Goal: Task Accomplishment & Management: Complete application form

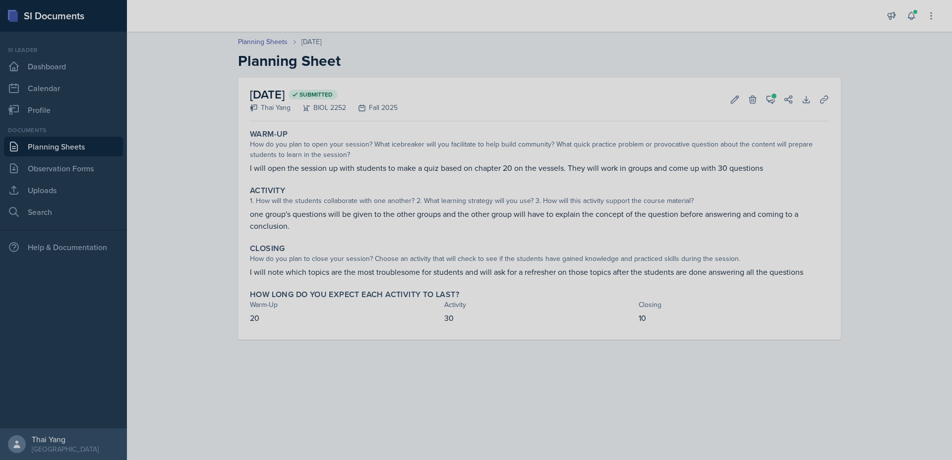
click at [76, 147] on link "Planning Sheets" at bounding box center [63, 147] width 119 height 20
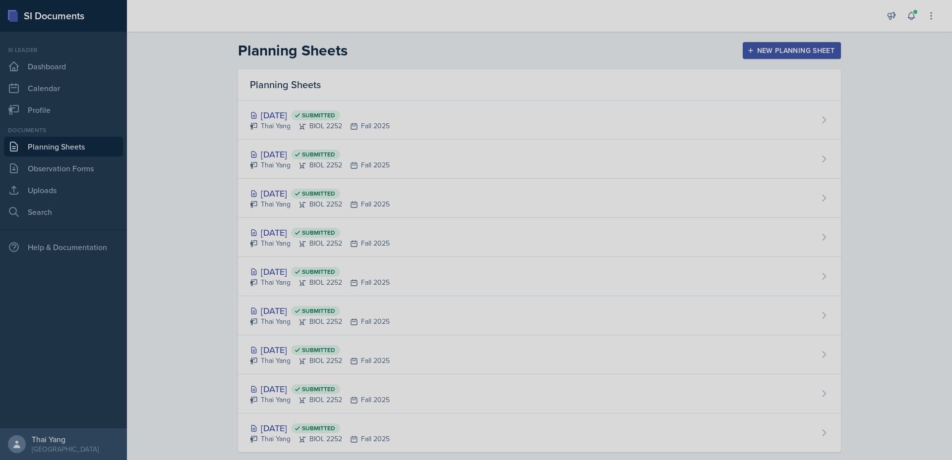
click at [761, 52] on div "New Planning Sheet" at bounding box center [791, 51] width 85 height 8
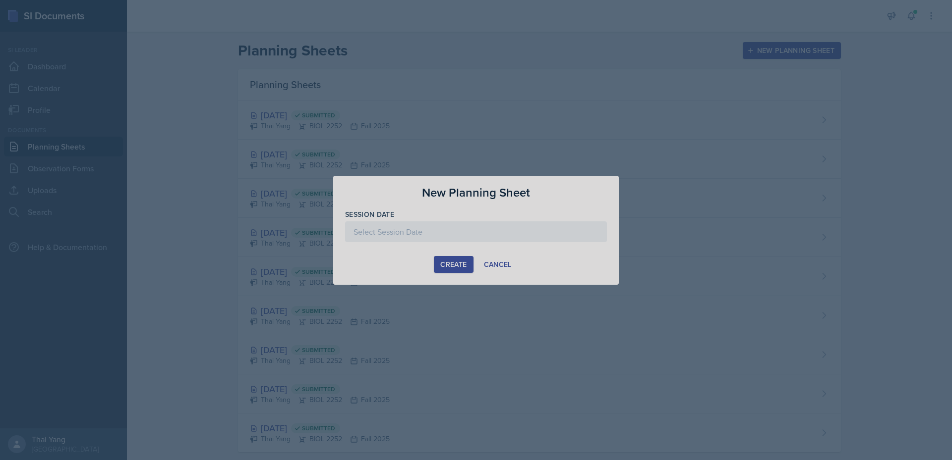
click at [471, 232] on div at bounding box center [476, 232] width 262 height 21
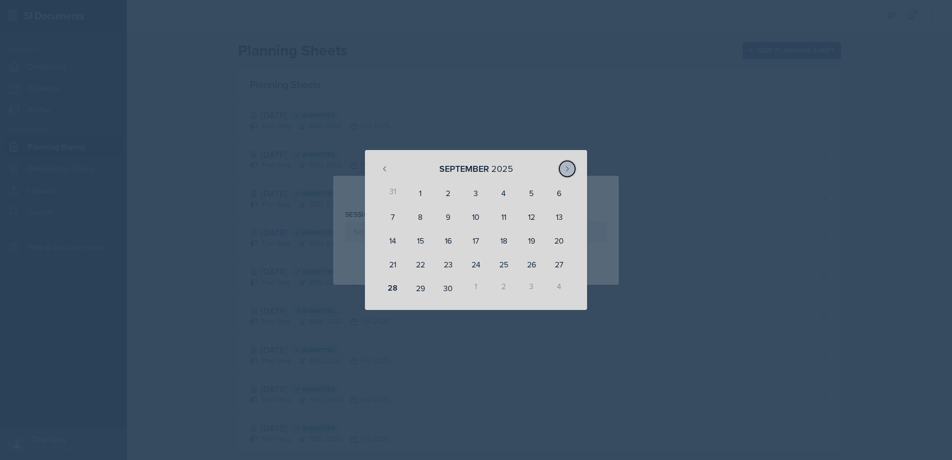
click at [569, 170] on icon at bounding box center [567, 169] width 8 height 8
click at [472, 196] on div "1" at bounding box center [476, 193] width 28 height 24
type input "October 1st, 2025"
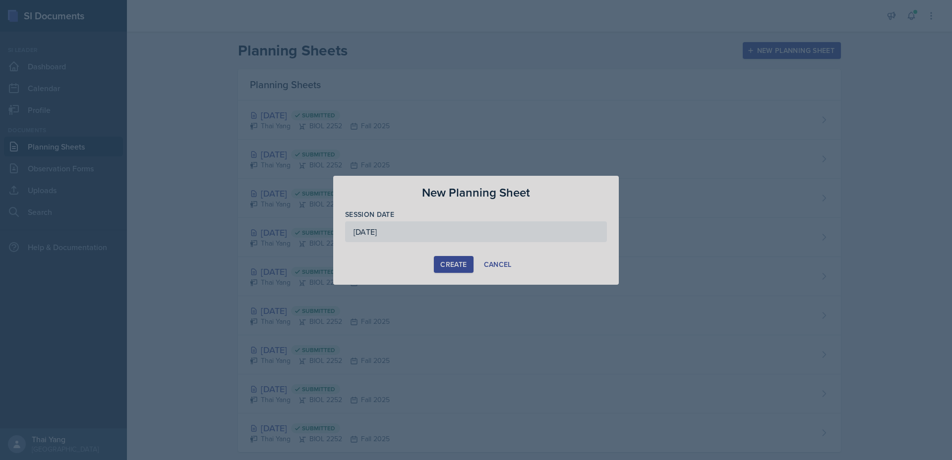
click at [456, 266] on div "Create" at bounding box center [453, 265] width 26 height 8
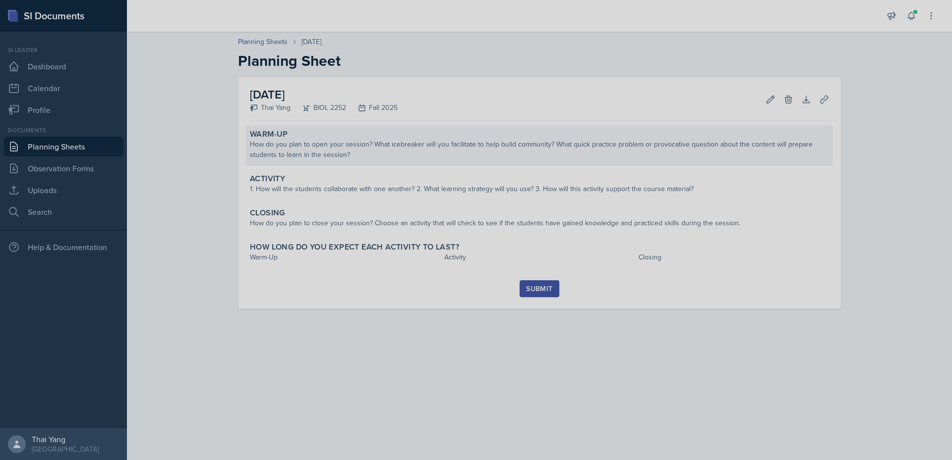
click at [458, 147] on div "How do you plan to open your session? What icebreaker will you facilitate to he…" at bounding box center [539, 149] width 579 height 21
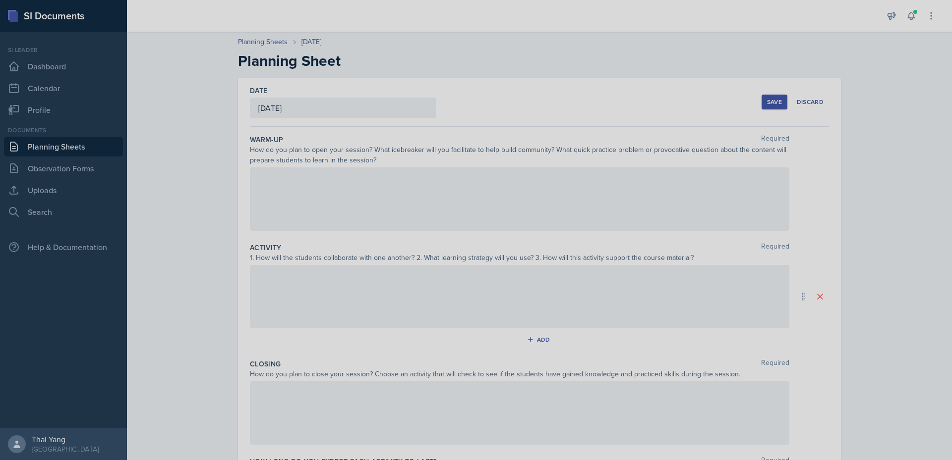
click at [432, 188] on div at bounding box center [519, 199] width 539 height 63
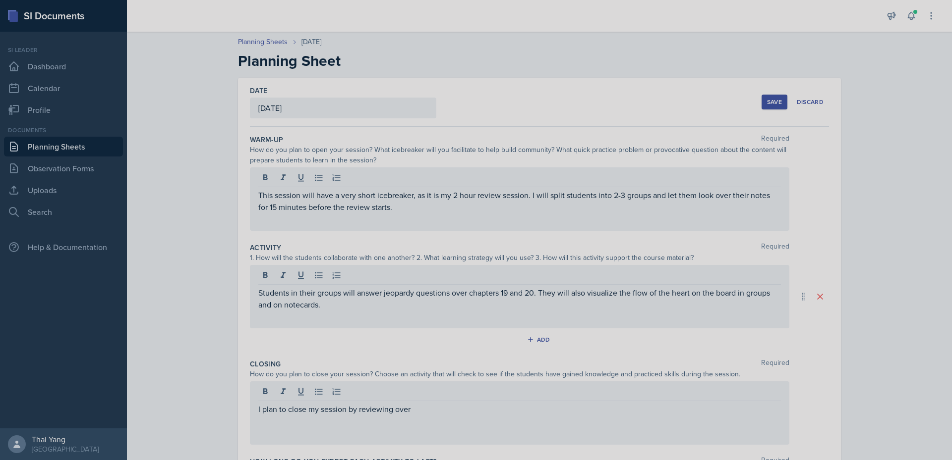
click at [568, 407] on p "I plan to close my session by reviewing over" at bounding box center [519, 409] width 522 height 12
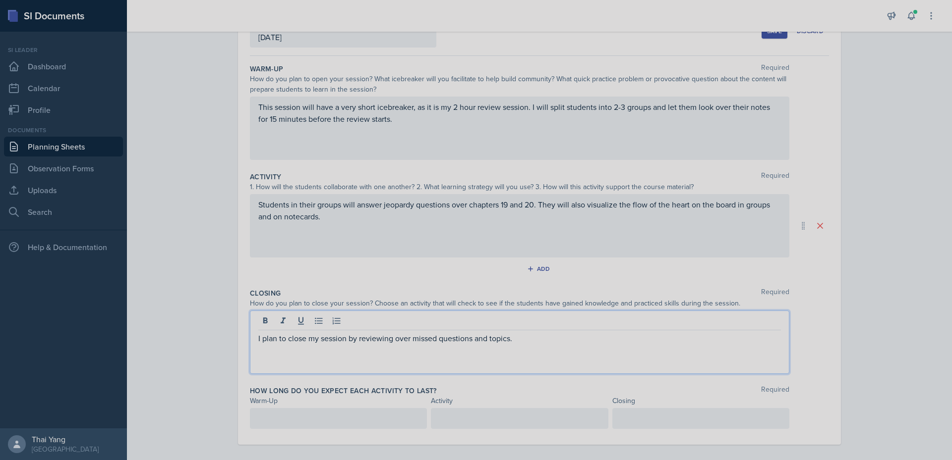
scroll to position [79, 0]
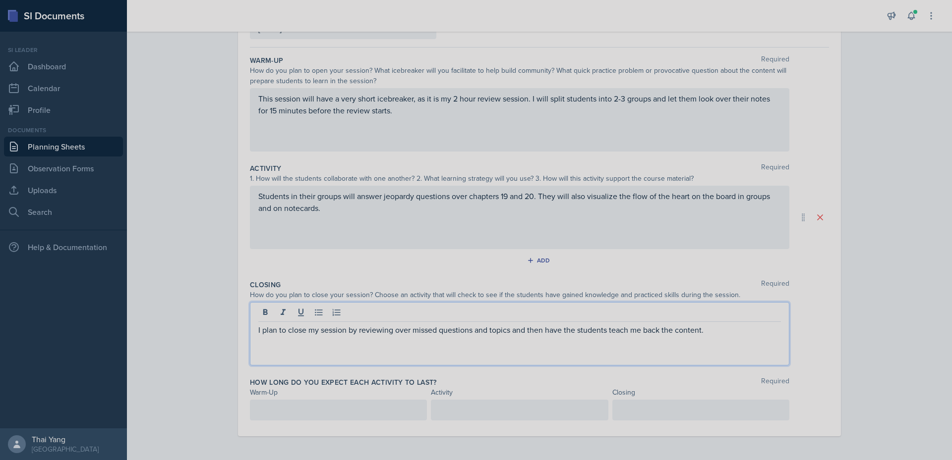
click at [376, 398] on div "How long do you expect each activity to last? Required Warm-Up Activity Closing" at bounding box center [539, 401] width 579 height 55
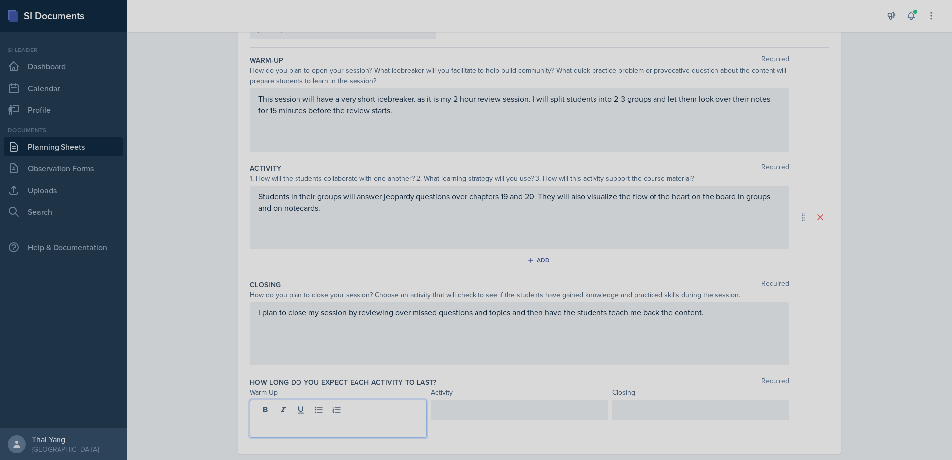
click at [373, 413] on div at bounding box center [338, 419] width 177 height 38
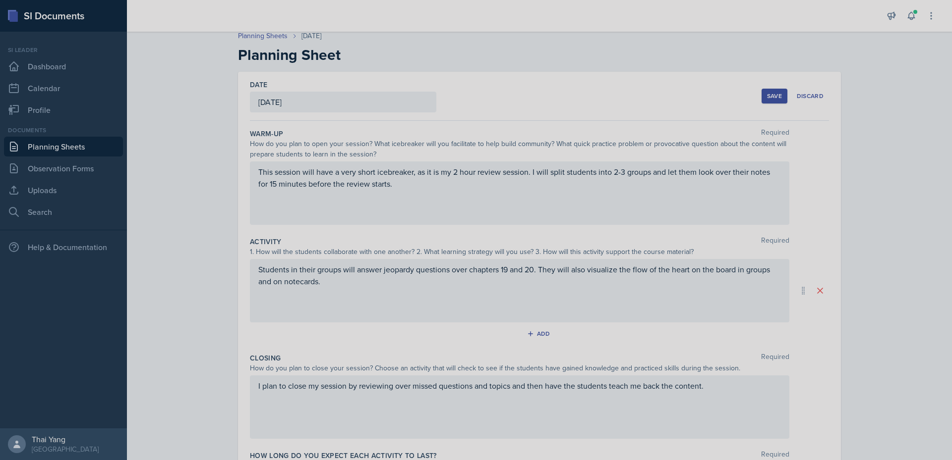
scroll to position [0, 0]
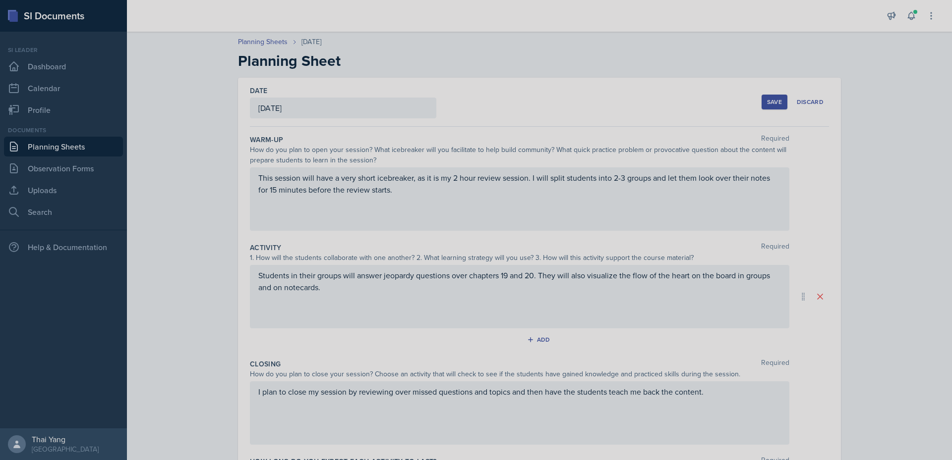
click at [773, 104] on div "Save" at bounding box center [774, 102] width 15 height 8
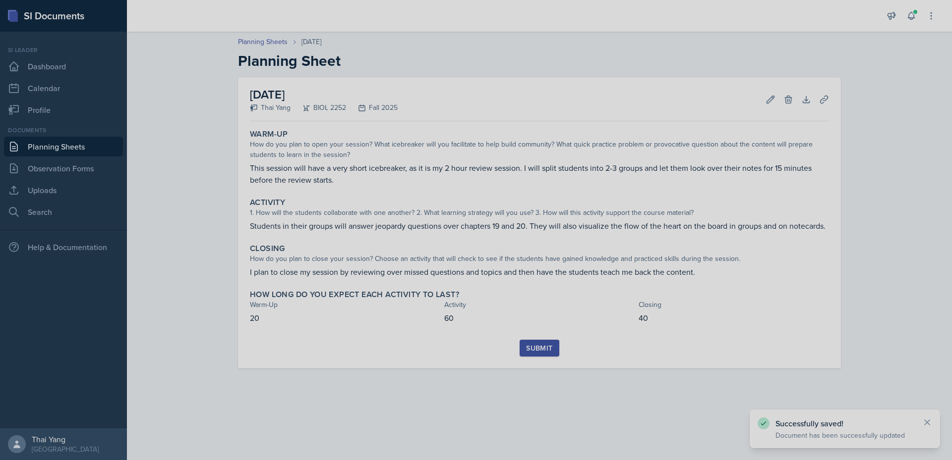
click at [535, 350] on div "Submit" at bounding box center [539, 348] width 26 height 8
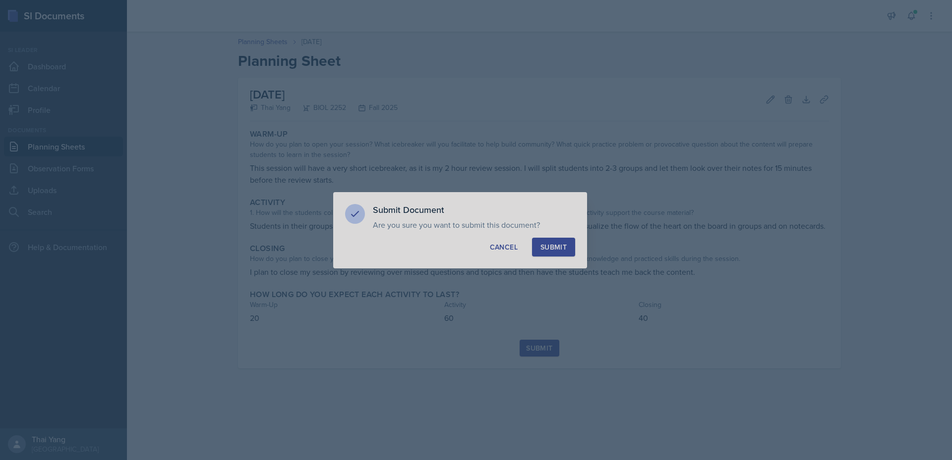
click at [550, 252] on div "Submit" at bounding box center [553, 247] width 26 height 10
